Goal: Task Accomplishment & Management: Use online tool/utility

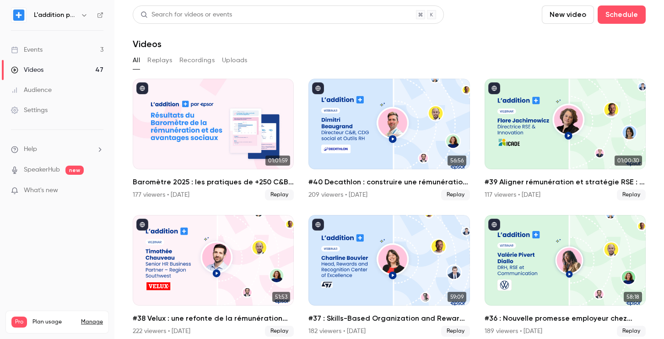
click at [70, 45] on link "Events 3" at bounding box center [57, 50] width 114 height 20
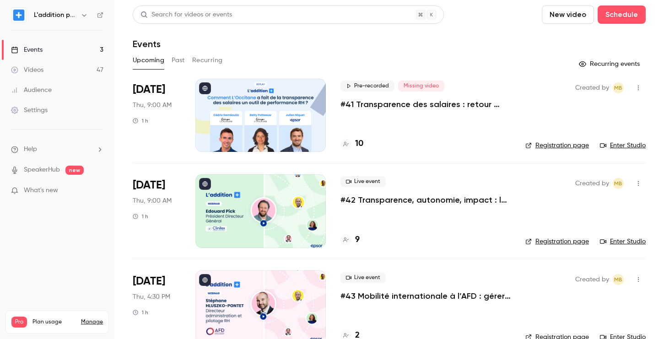
click at [396, 108] on p "#41 Transparence des salaires : retour d'expérience de L'Occitane" at bounding box center [425, 104] width 170 height 11
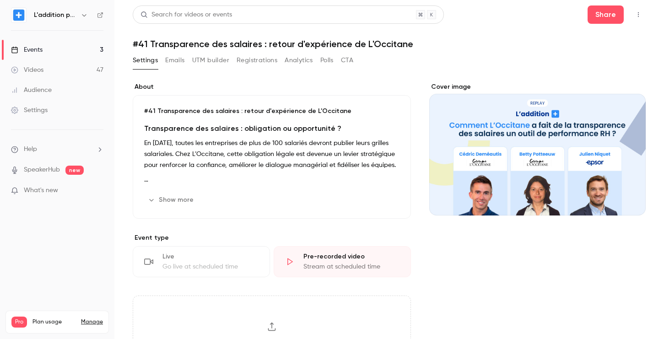
click at [215, 61] on button "UTM builder" at bounding box center [210, 60] width 37 height 15
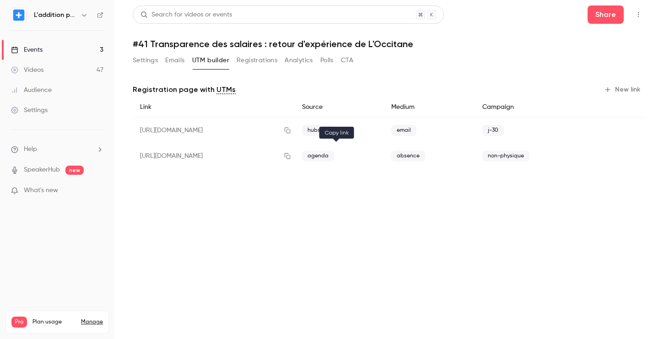
click at [290, 155] on icon "button" at bounding box center [288, 156] width 6 height 6
click at [290, 153] on icon "button" at bounding box center [288, 156] width 6 height 6
